Goal: Task Accomplishment & Management: Manage account settings

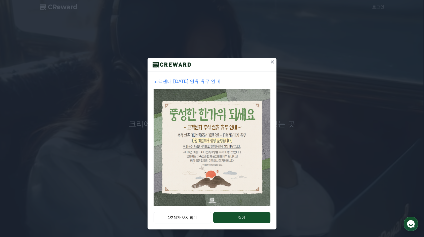
scroll to position [3, 0]
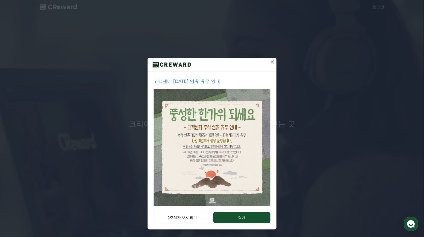
click at [182, 217] on button "1주일간 보지 않기" at bounding box center [183, 218] width 58 height 12
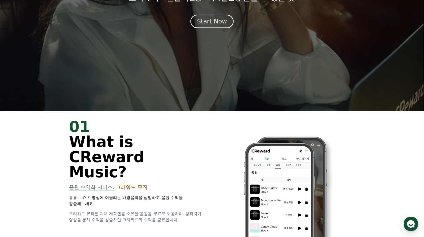
scroll to position [227, 0]
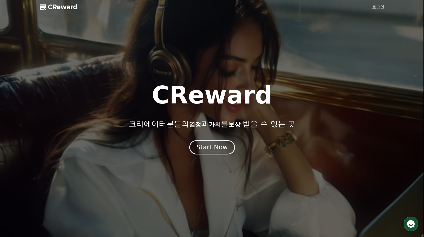
click at [209, 143] on div "Start Now" at bounding box center [212, 147] width 31 height 9
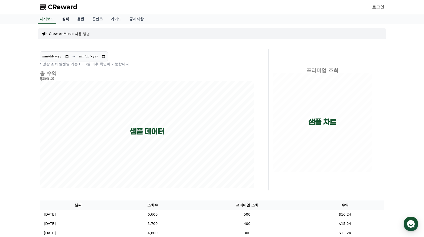
click at [62, 18] on link "실적" at bounding box center [65, 19] width 15 height 10
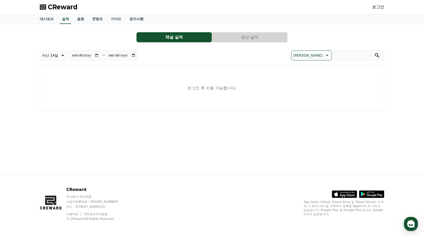
click at [378, 8] on link "로그인" at bounding box center [379, 7] width 12 height 6
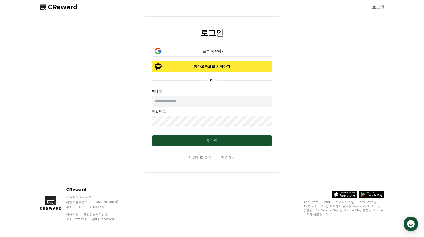
click at [170, 68] on p "카카오톡으로 시작하기" at bounding box center [212, 66] width 106 height 5
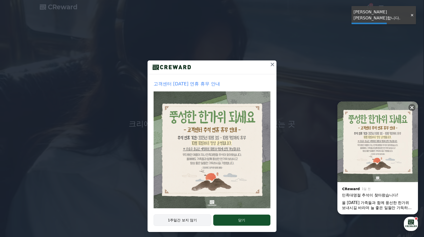
click at [191, 221] on button "1주일간 보지 않기" at bounding box center [183, 221] width 58 height 12
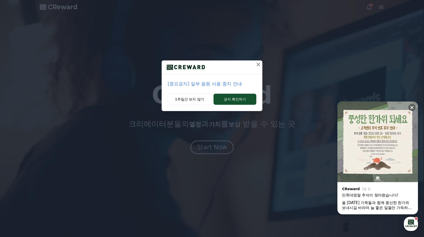
click at [258, 63] on icon at bounding box center [259, 65] width 6 height 6
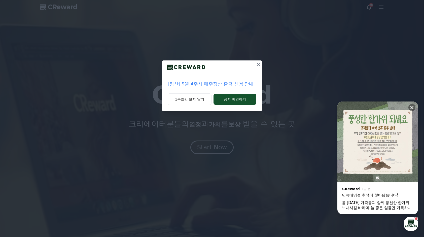
click at [261, 63] on icon at bounding box center [259, 65] width 6 height 6
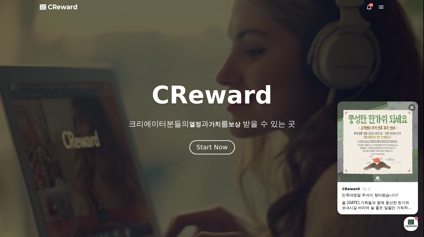
click at [210, 148] on div "Start Now" at bounding box center [212, 147] width 31 height 9
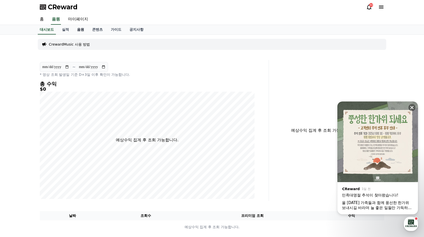
click at [85, 31] on link "음원" at bounding box center [80, 30] width 15 height 10
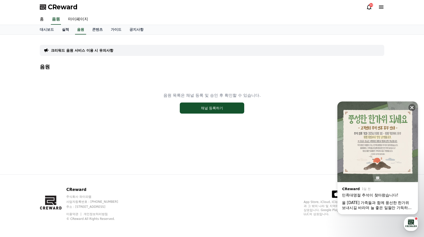
click at [68, 31] on link "실적" at bounding box center [65, 30] width 15 height 10
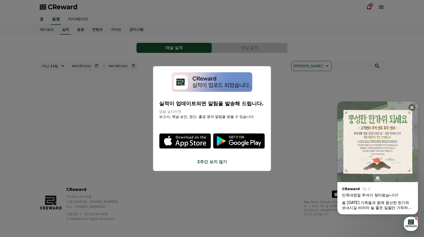
drag, startPoint x: 182, startPoint y: 102, endPoint x: 239, endPoint y: 103, distance: 57.0
click at [239, 103] on p "실적이 업데이트되면 알림을 발송해 드립니다." at bounding box center [212, 103] width 106 height 7
drag, startPoint x: 239, startPoint y: 103, endPoint x: 237, endPoint y: 105, distance: 3.2
click at [239, 103] on p "실적이 업데이트되면 알림을 발송해 드립니다." at bounding box center [212, 103] width 106 height 7
click at [220, 163] on button "2주간 보지 않기" at bounding box center [212, 162] width 106 height 6
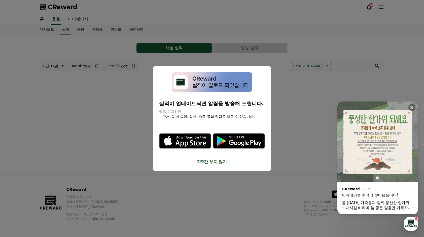
click at [118, 113] on div "예상수익 집계 후 조회 가능합니다." at bounding box center [212, 98] width 345 height 47
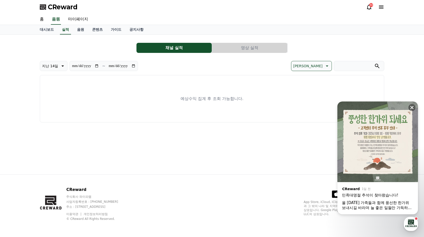
click at [226, 48] on button "영상 실적" at bounding box center [249, 48] width 75 height 10
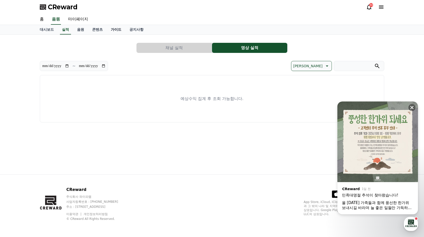
click at [107, 28] on link "가이드" at bounding box center [116, 30] width 19 height 10
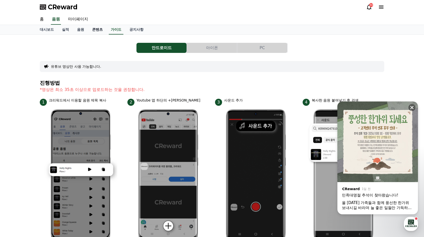
click at [96, 30] on link "콘텐츠" at bounding box center [97, 30] width 19 height 10
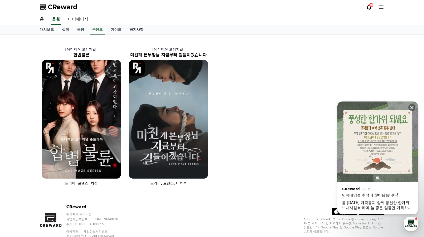
click at [145, 31] on link "공지사항" at bounding box center [137, 30] width 22 height 10
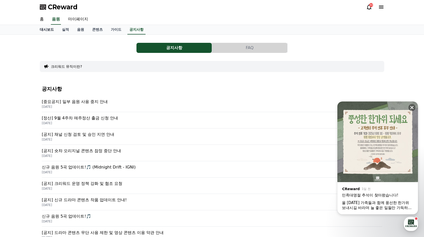
click at [42, 30] on link "대시보드" at bounding box center [47, 30] width 22 height 10
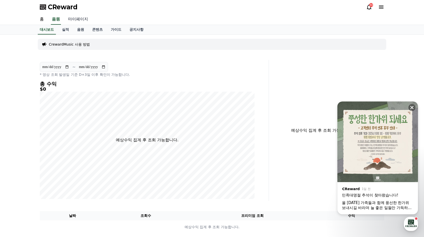
click at [70, 19] on link "마이페이지" at bounding box center [78, 19] width 28 height 11
select select "**********"
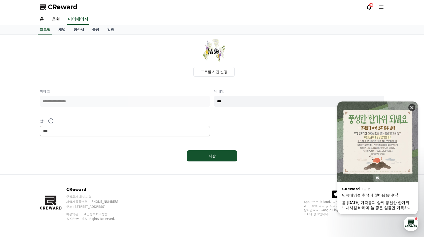
click at [413, 109] on icon at bounding box center [412, 107] width 5 height 5
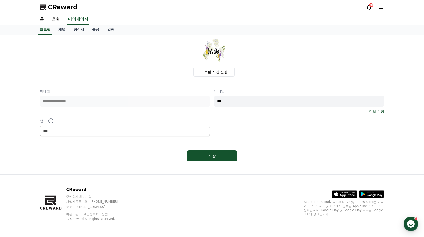
click at [367, 7] on icon at bounding box center [370, 7] width 6 height 6
